Goal: Communication & Community: Answer question/provide support

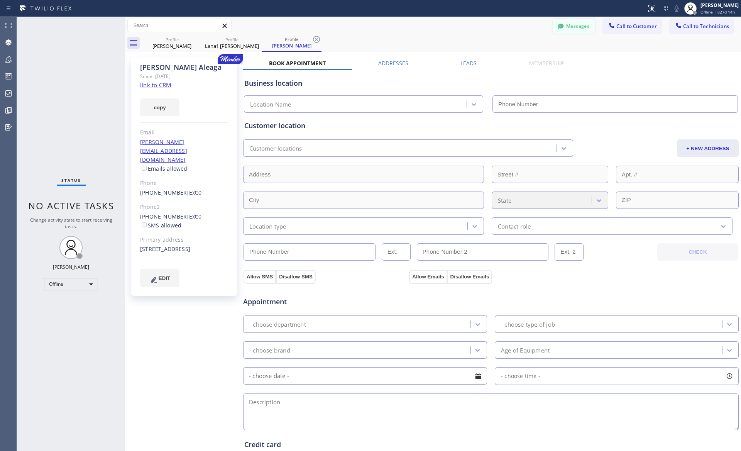
click at [580, 26] on button "Messages" at bounding box center [573, 26] width 42 height 15
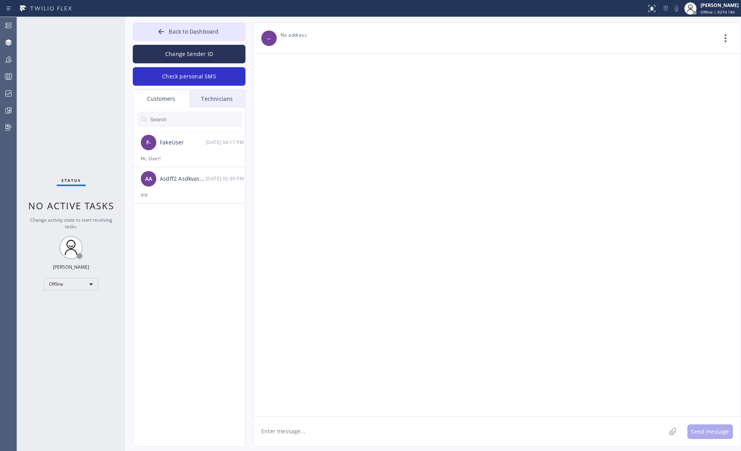
click at [210, 104] on div "Technicians" at bounding box center [217, 99] width 56 height 18
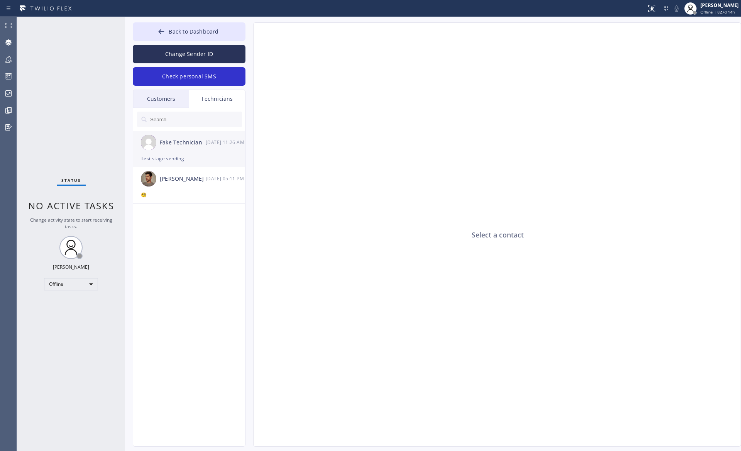
click at [181, 155] on div "Test stage sending" at bounding box center [189, 158] width 96 height 9
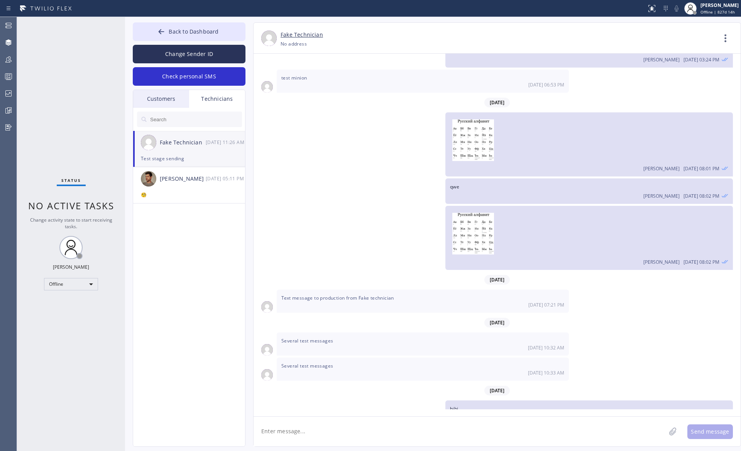
scroll to position [580, 0]
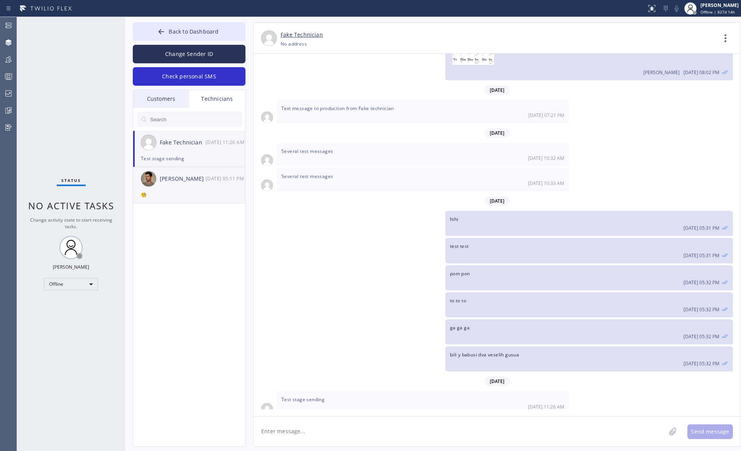
click at [179, 185] on div "Carlos Aleaga 04/18 05:11 PM" at bounding box center [189, 178] width 113 height 23
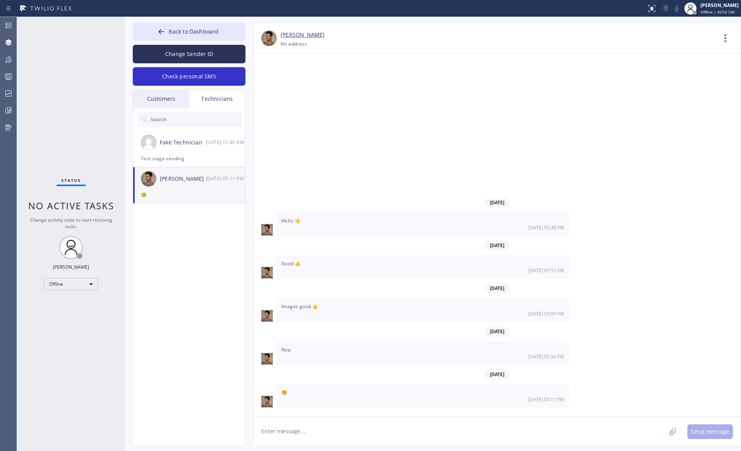
scroll to position [0, 0]
click at [173, 100] on div "Customers" at bounding box center [161, 99] width 56 height 18
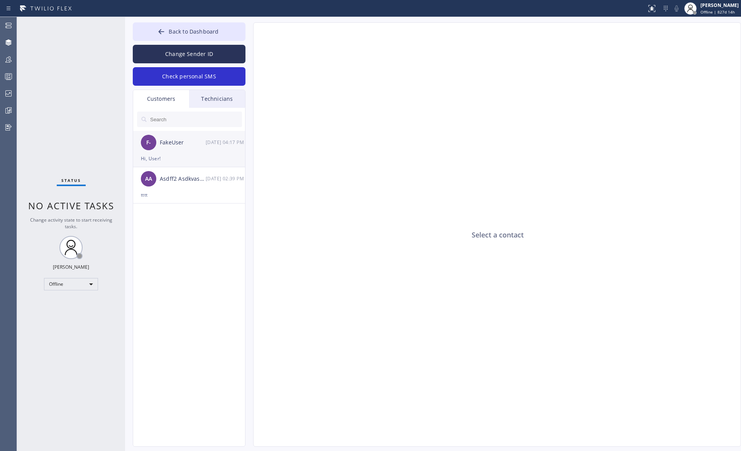
click at [179, 145] on div "FakeUser" at bounding box center [183, 142] width 46 height 9
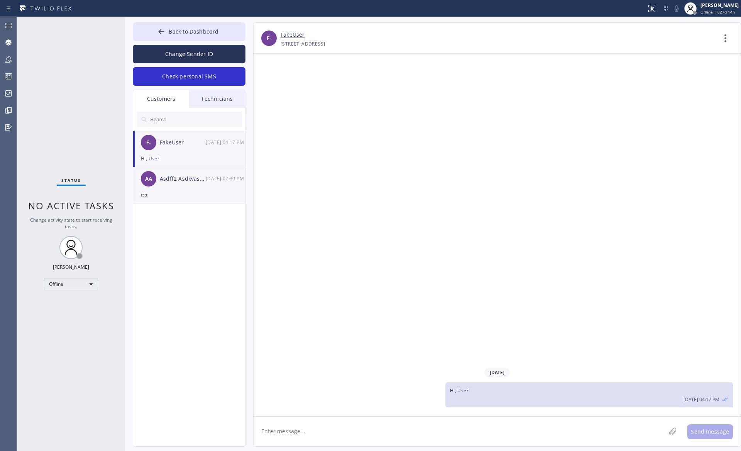
click at [189, 192] on div "tttt" at bounding box center [189, 194] width 96 height 9
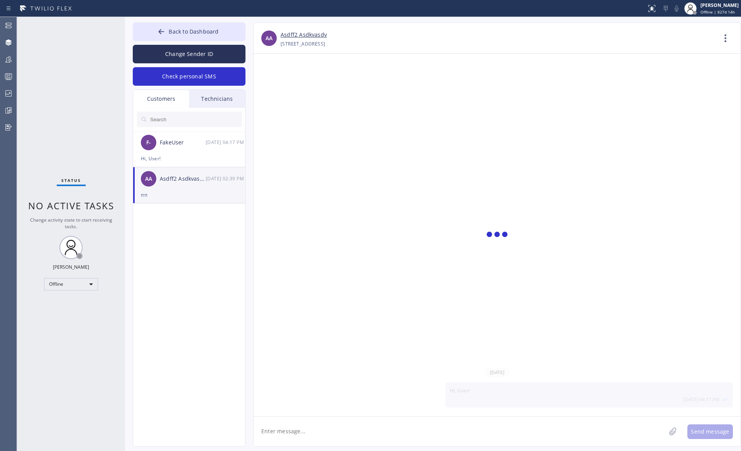
scroll to position [23, 0]
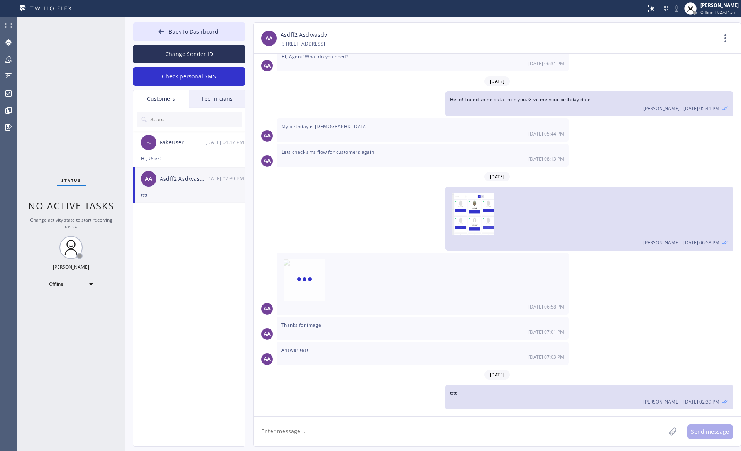
click at [197, 95] on div "Technicians" at bounding box center [217, 99] width 56 height 18
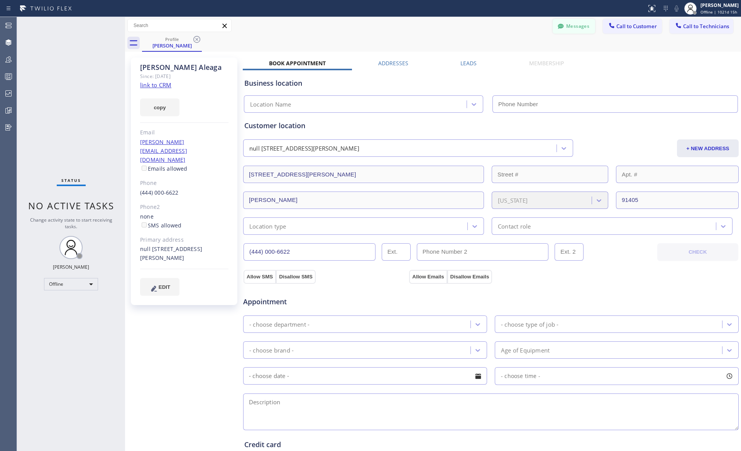
click at [576, 29] on button "Messages" at bounding box center [573, 26] width 42 height 15
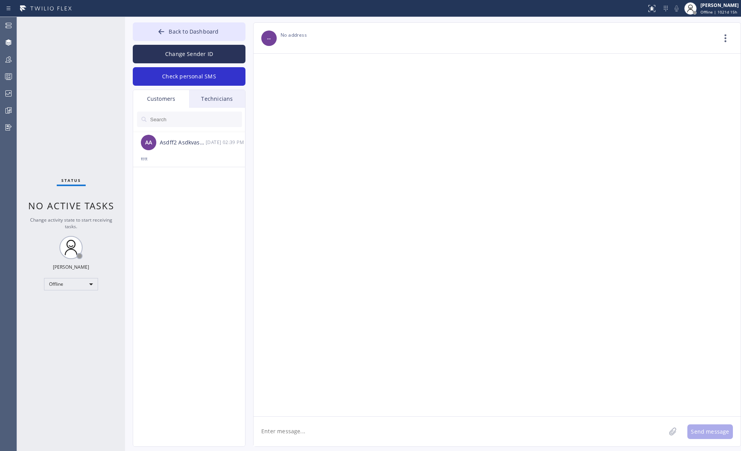
click at [225, 101] on div "Technicians" at bounding box center [217, 99] width 56 height 18
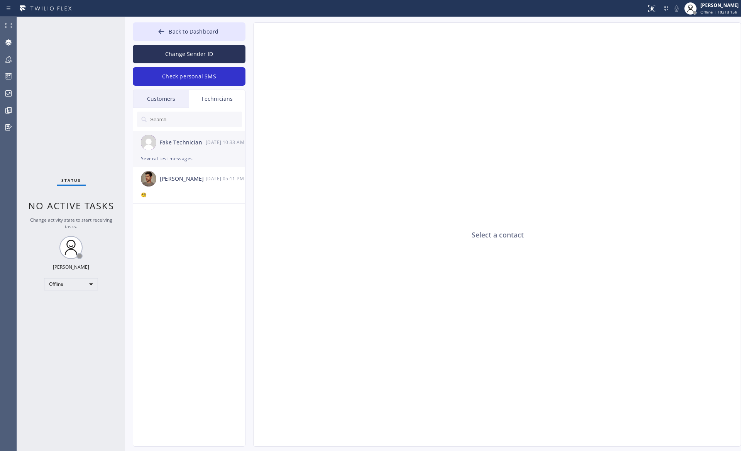
click at [190, 157] on div "Several test messages" at bounding box center [189, 158] width 96 height 9
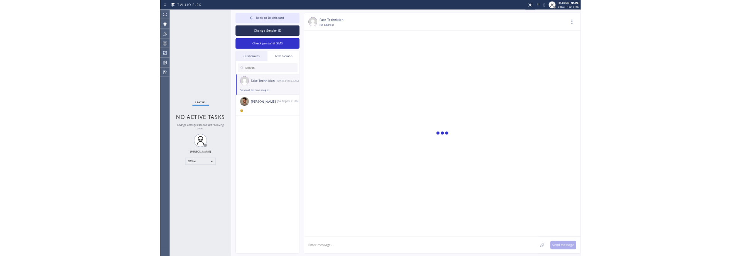
scroll to position [359, 0]
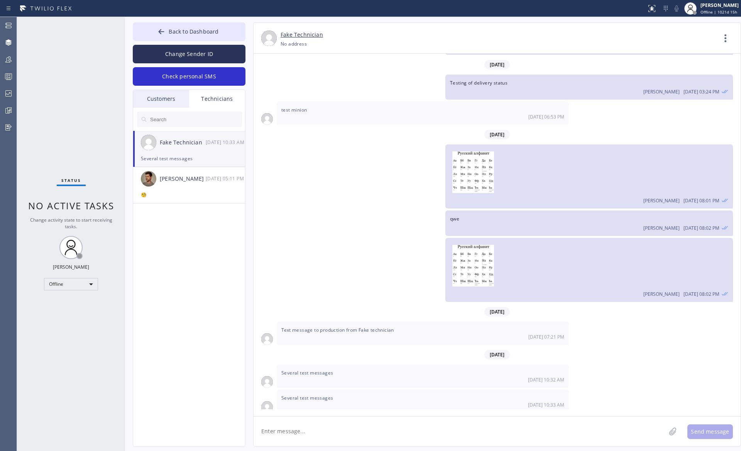
click at [329, 430] on textarea at bounding box center [459, 431] width 412 height 30
type textarea "test 2025"
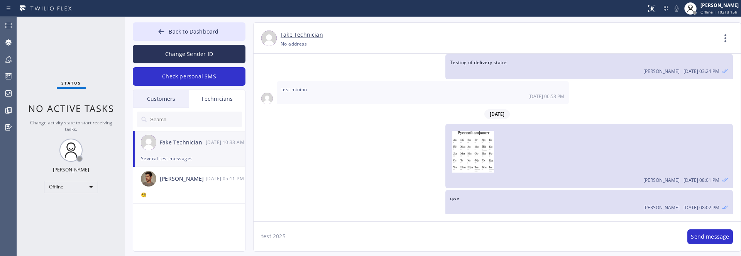
scroll to position [553, 0]
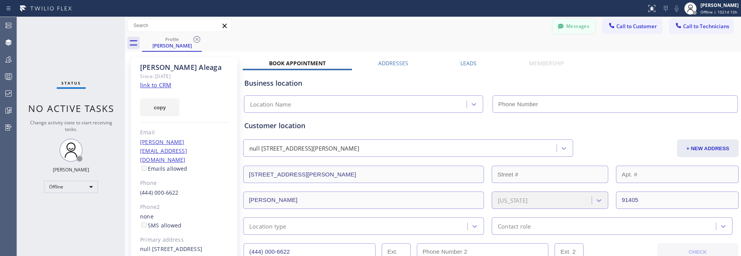
click at [570, 23] on button "Messages" at bounding box center [573, 26] width 42 height 15
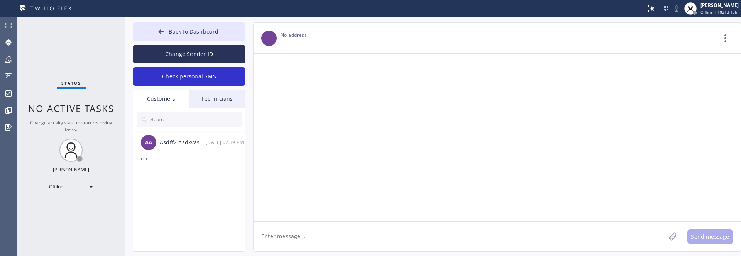
click at [223, 100] on div "Technicians" at bounding box center [217, 99] width 56 height 18
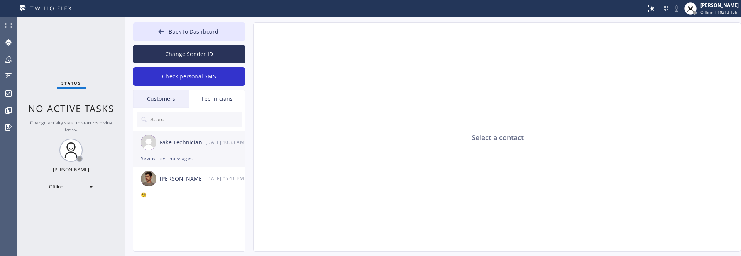
click at [184, 156] on div "Several test messages" at bounding box center [189, 158] width 96 height 9
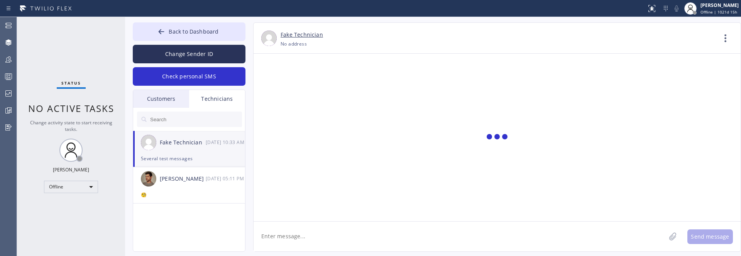
scroll to position [553, 0]
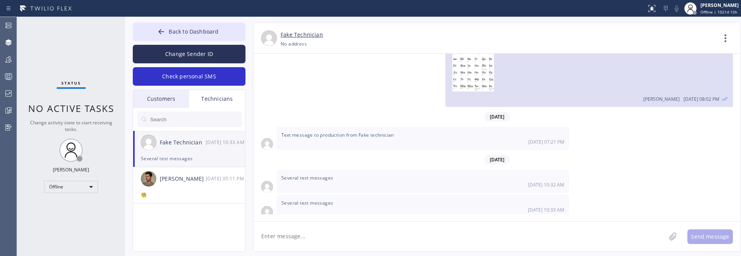
click at [327, 239] on textarea at bounding box center [459, 236] width 412 height 30
type textarea "test 2025"
click at [703, 238] on button "Send message" at bounding box center [710, 236] width 46 height 15
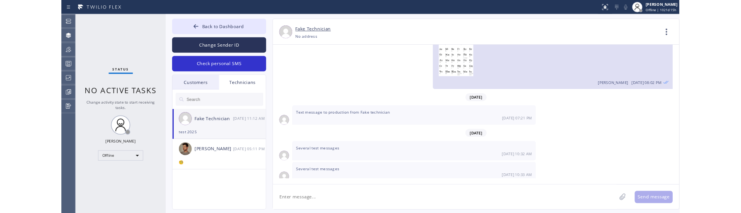
scroll to position [598, 0]
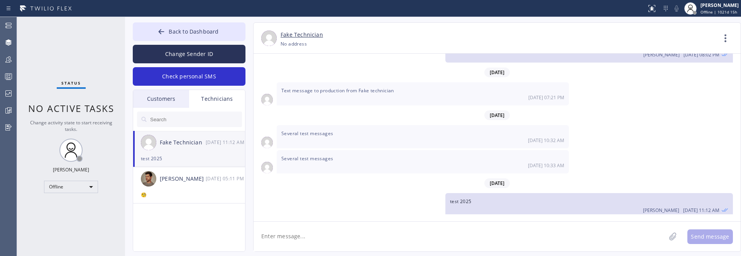
click at [303, 37] on link "Fake Technician" at bounding box center [301, 34] width 42 height 9
click at [728, 35] on icon at bounding box center [725, 38] width 19 height 19
click at [707, 39] on div at bounding box center [370, 128] width 741 height 256
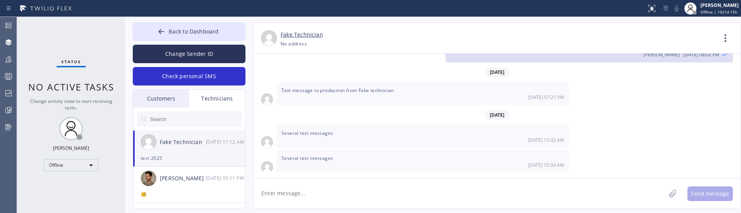
scroll to position [640, 0]
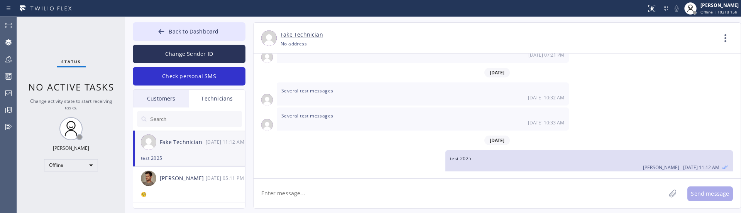
click at [305, 199] on textarea at bounding box center [459, 194] width 412 height 30
type textarea "tr tr tr"
click at [704, 196] on button "Send message" at bounding box center [710, 194] width 46 height 15
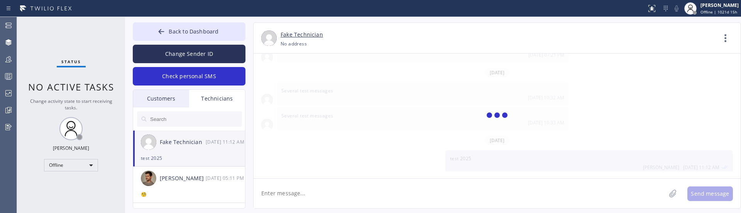
scroll to position [692, 0]
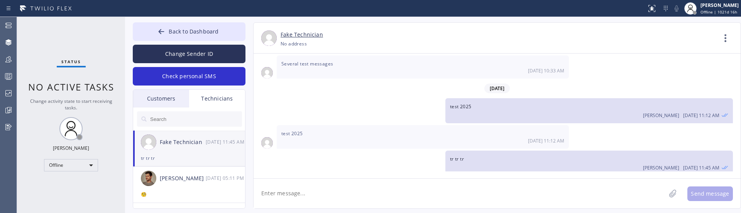
click at [439, 169] on div "tr tr tr Andrey Brunetkin 08/29 11:45 AM" at bounding box center [492, 163] width 479 height 25
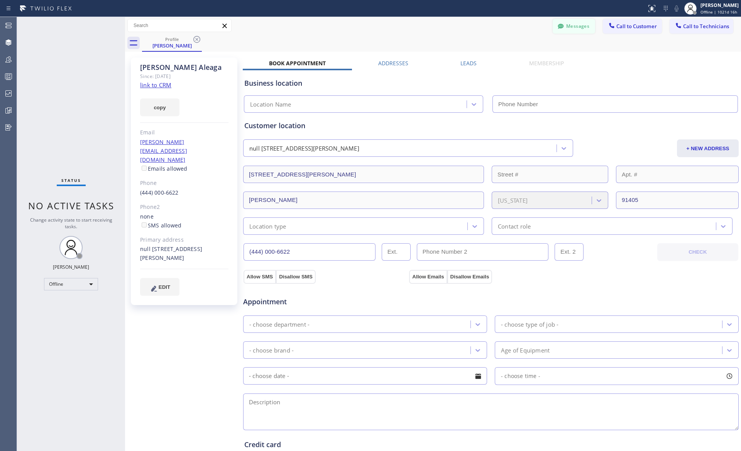
click at [574, 25] on button "Messages" at bounding box center [573, 26] width 42 height 15
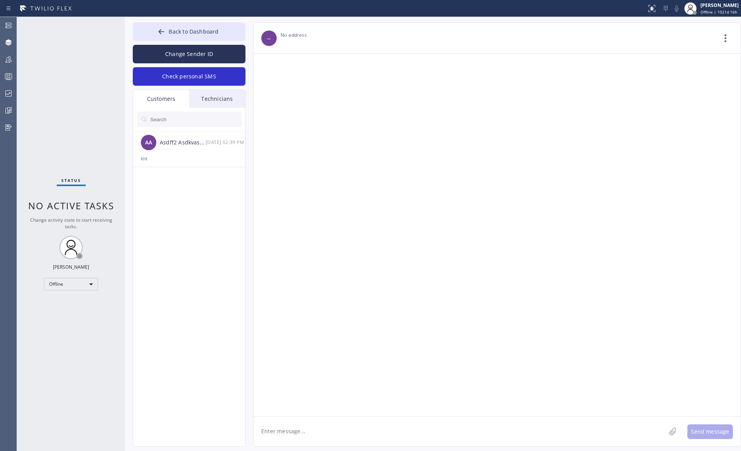
click at [205, 100] on div "Technicians" at bounding box center [217, 99] width 56 height 18
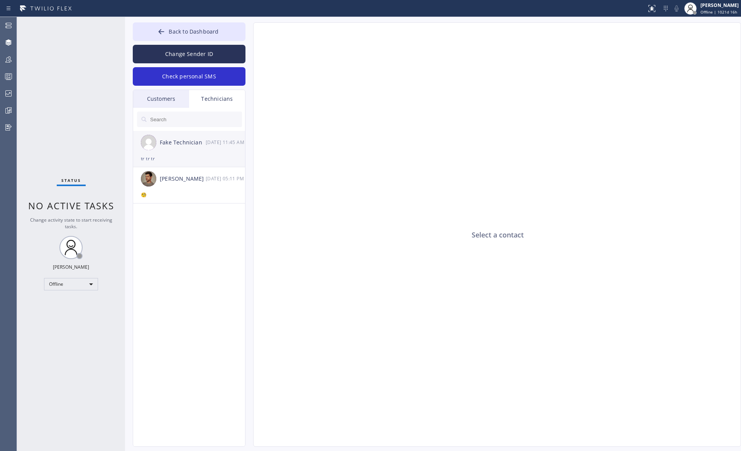
click at [200, 156] on div "tr tr tr" at bounding box center [189, 158] width 96 height 9
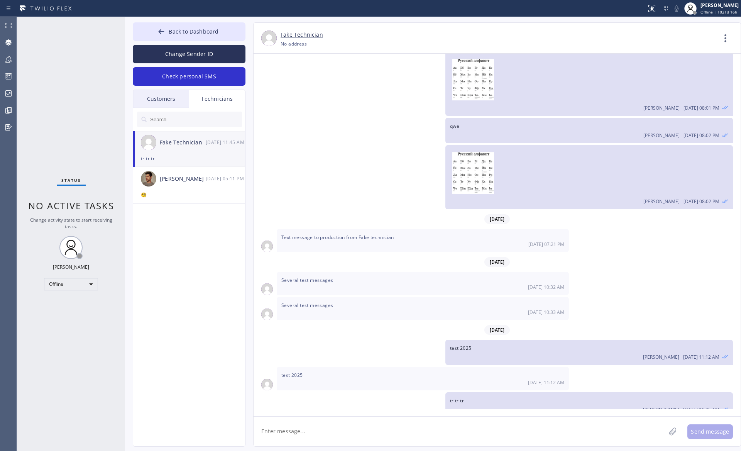
scroll to position [455, 0]
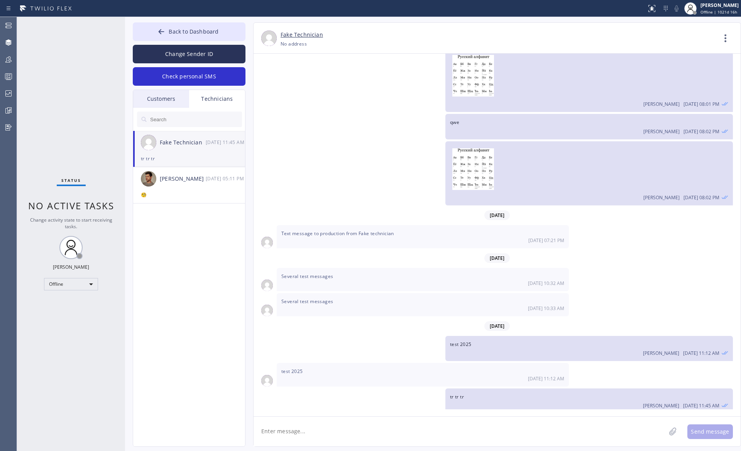
click at [156, 99] on div "Customers" at bounding box center [161, 99] width 56 height 18
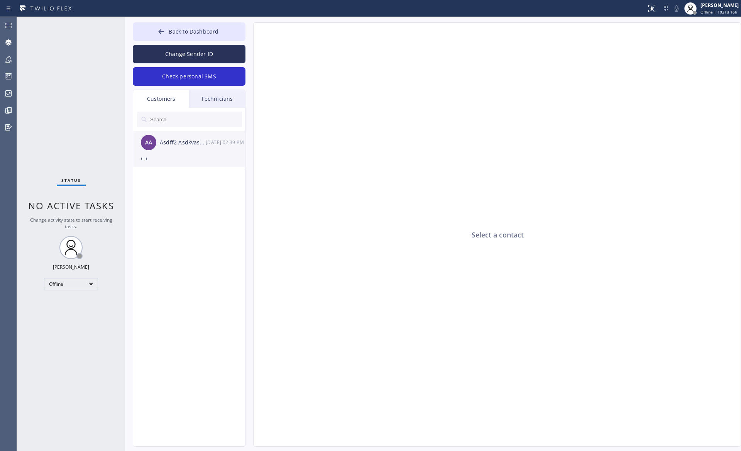
click at [187, 147] on div "AA Asdff2 Asdkvasdv 07/31 02:39 PM" at bounding box center [189, 142] width 113 height 23
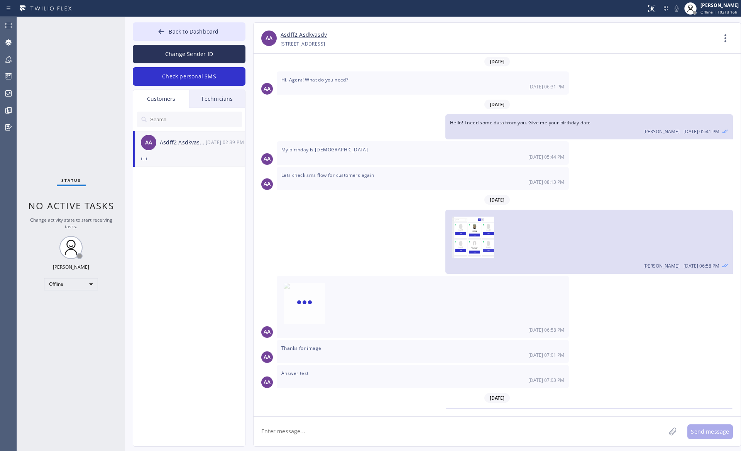
scroll to position [23, 0]
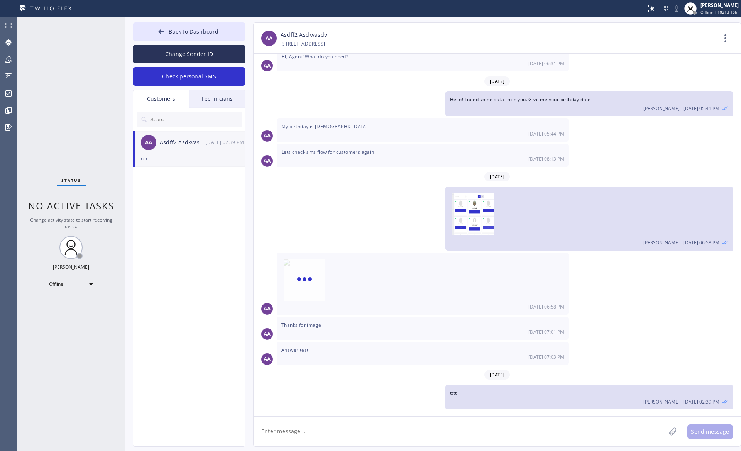
click at [211, 100] on div "Technicians" at bounding box center [217, 99] width 56 height 18
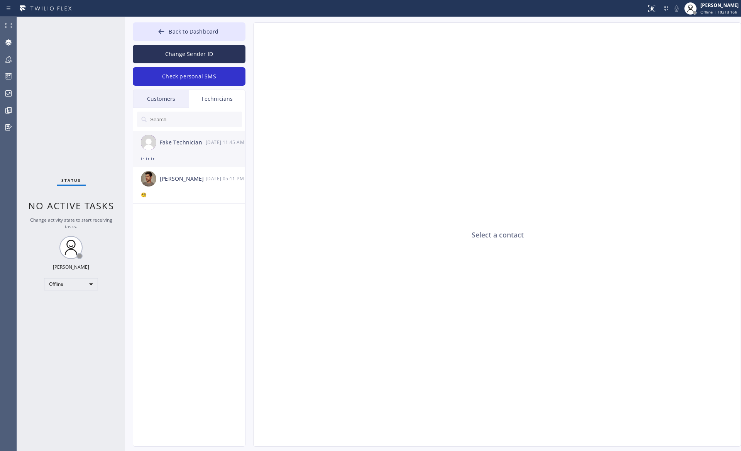
click at [186, 143] on div "Fake Technician" at bounding box center [183, 142] width 46 height 9
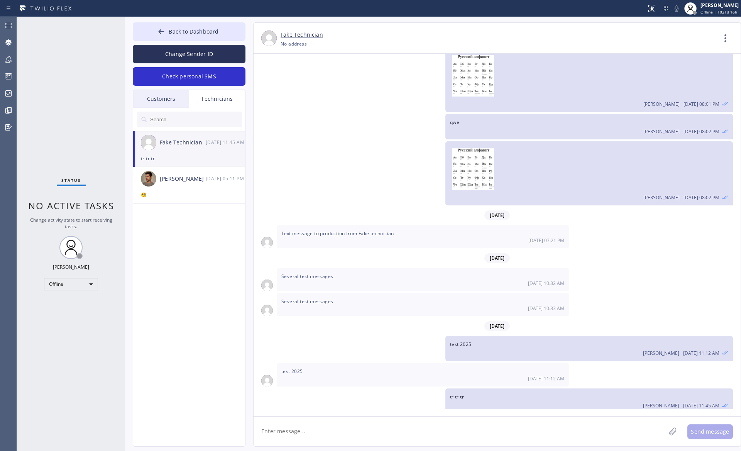
click at [155, 98] on div "Customers" at bounding box center [161, 99] width 56 height 18
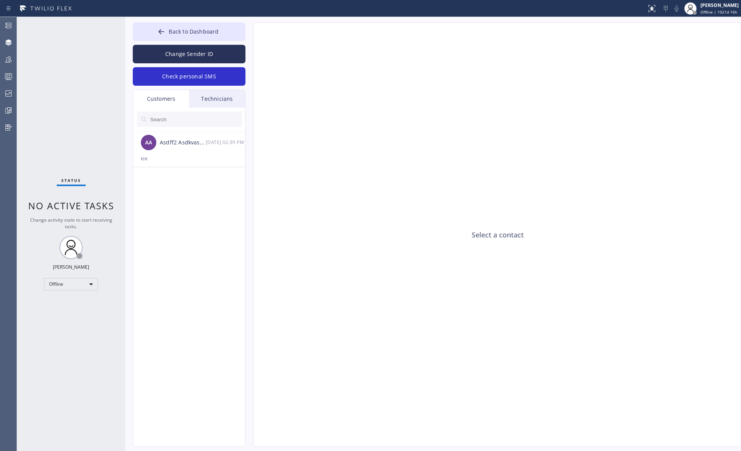
click at [208, 98] on div "Technicians" at bounding box center [217, 99] width 56 height 18
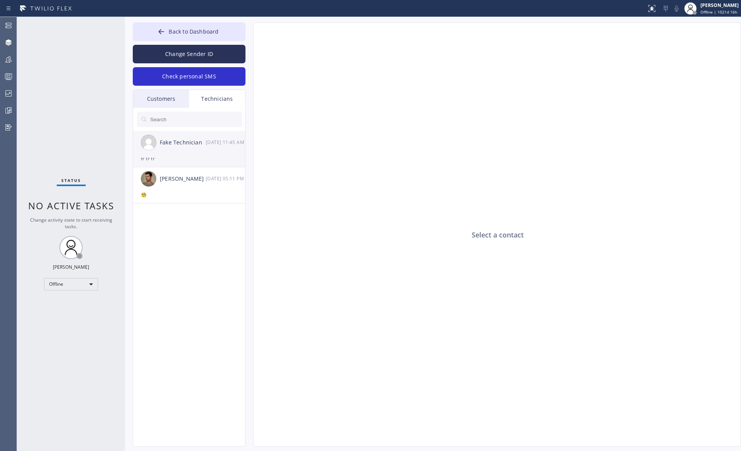
click at [200, 145] on div "Fake Technician" at bounding box center [183, 142] width 46 height 9
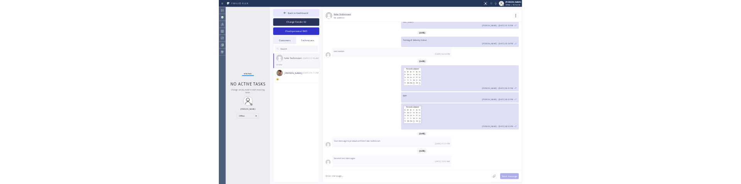
scroll to position [344, 0]
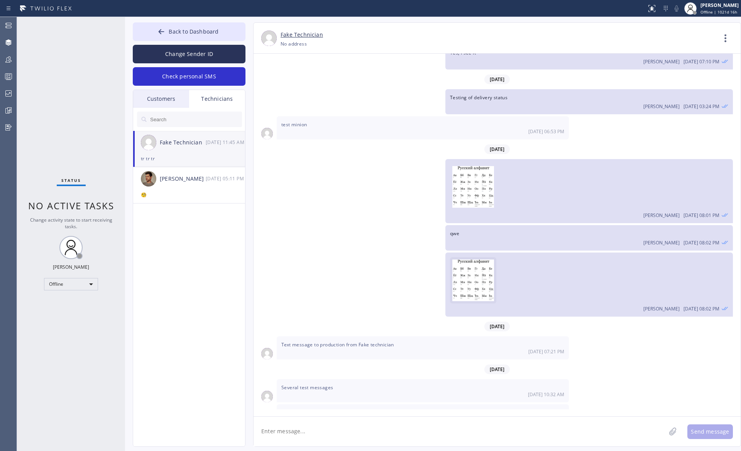
click at [473, 213] on img at bounding box center [473, 282] width 42 height 46
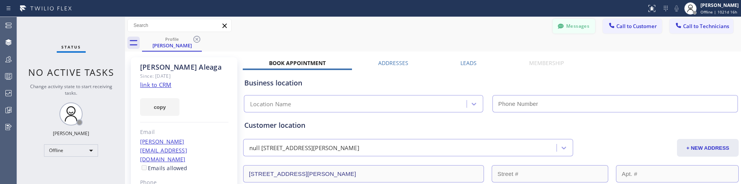
click at [566, 31] on button "Messages" at bounding box center [573, 26] width 42 height 15
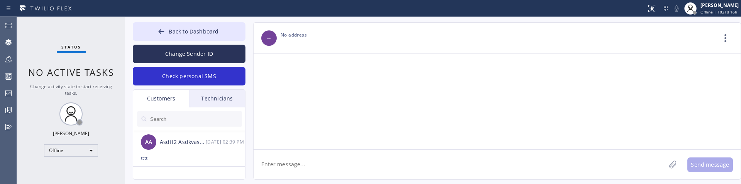
click at [213, 105] on div "Technicians" at bounding box center [217, 99] width 56 height 18
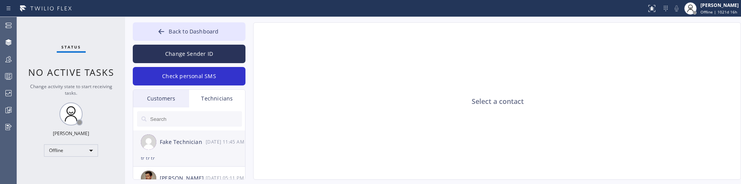
click at [186, 148] on div "Fake Technician [DATE] 11:45 AM" at bounding box center [189, 142] width 113 height 23
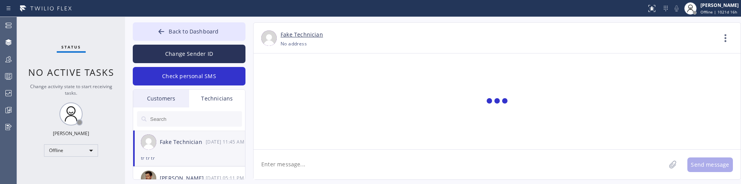
scroll to position [721, 0]
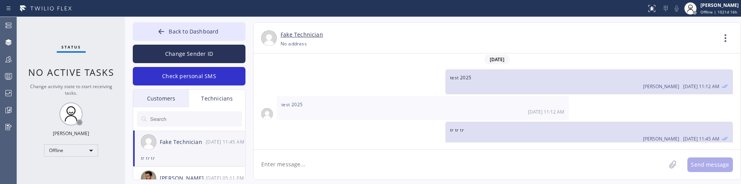
click at [174, 104] on div "Customers" at bounding box center [161, 99] width 56 height 18
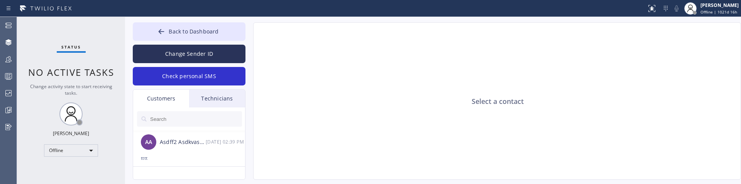
click at [208, 101] on div "Technicians" at bounding box center [217, 99] width 56 height 18
